Goal: Obtain resource: Obtain resource

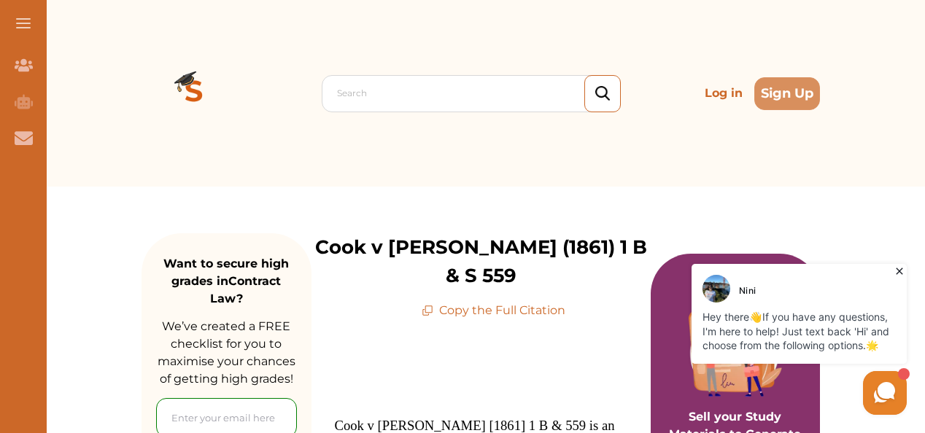
scroll to position [104, 0]
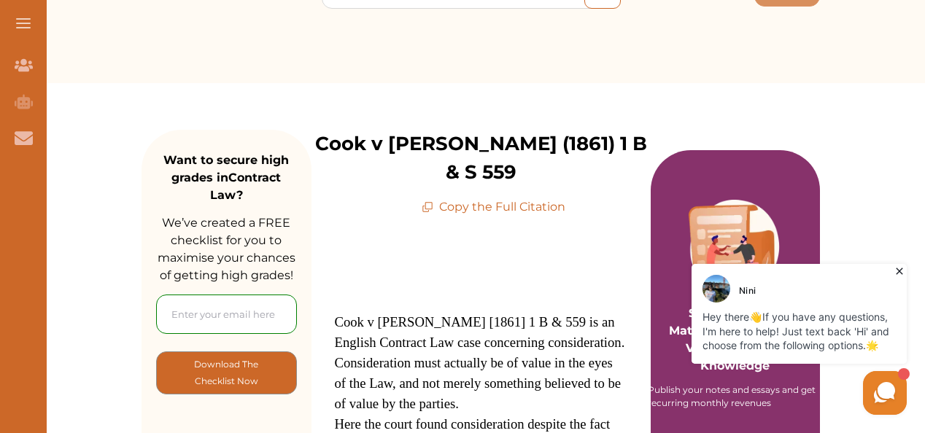
click at [459, 198] on p "Copy the Full Citation" at bounding box center [494, 207] width 144 height 18
click at [433, 201] on icon at bounding box center [428, 207] width 12 height 12
click at [520, 198] on p "Copy the Full Citation" at bounding box center [494, 207] width 144 height 18
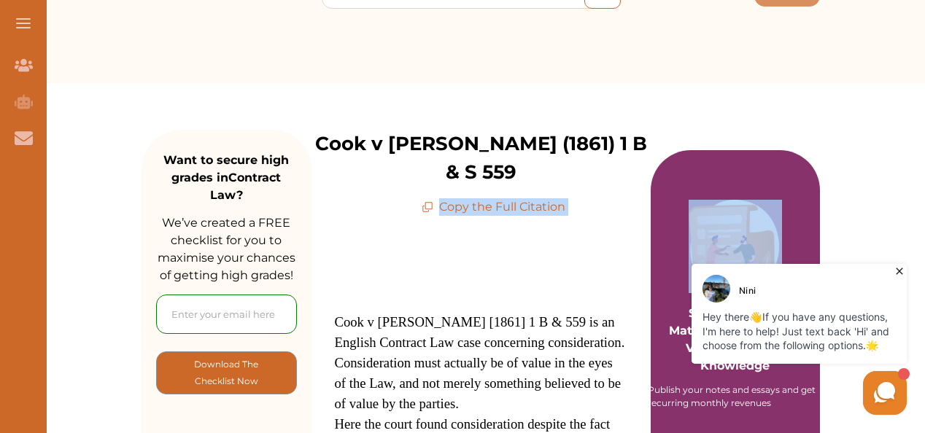
click at [520, 198] on p "Copy the Full Citation" at bounding box center [494, 207] width 144 height 18
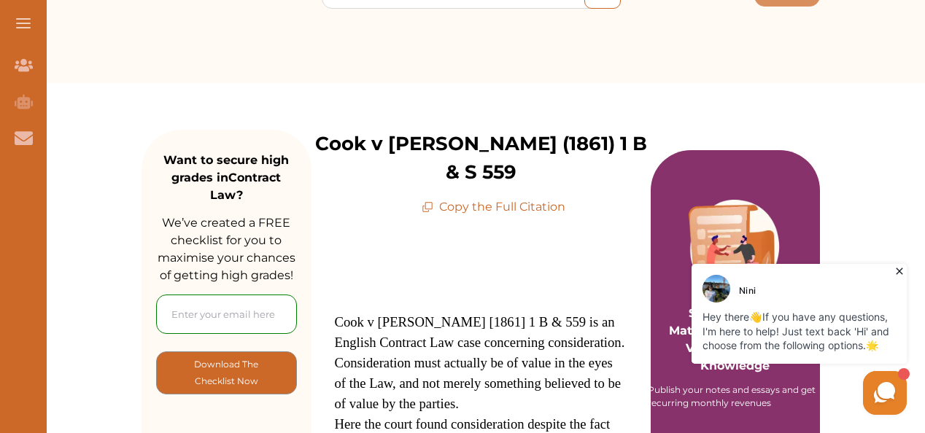
drag, startPoint x: 520, startPoint y: 177, endPoint x: 429, endPoint y: 178, distance: 90.5
click at [429, 201] on icon at bounding box center [428, 207] width 12 height 12
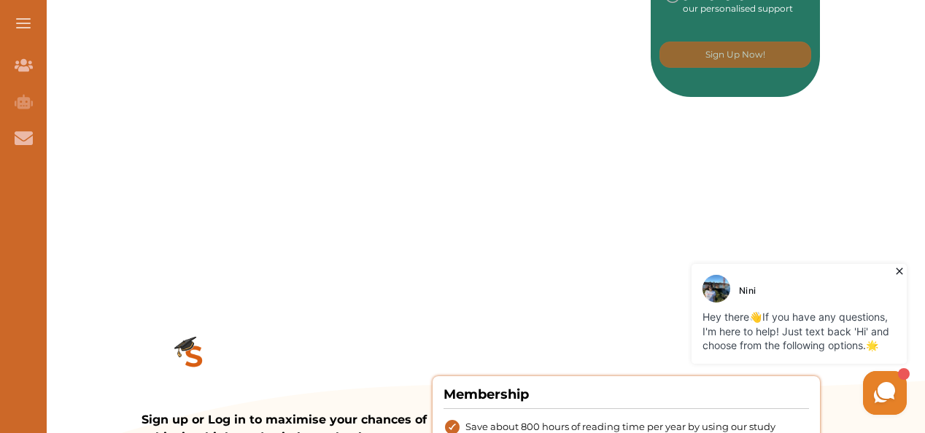
scroll to position [953, 0]
